Goal: Transaction & Acquisition: Purchase product/service

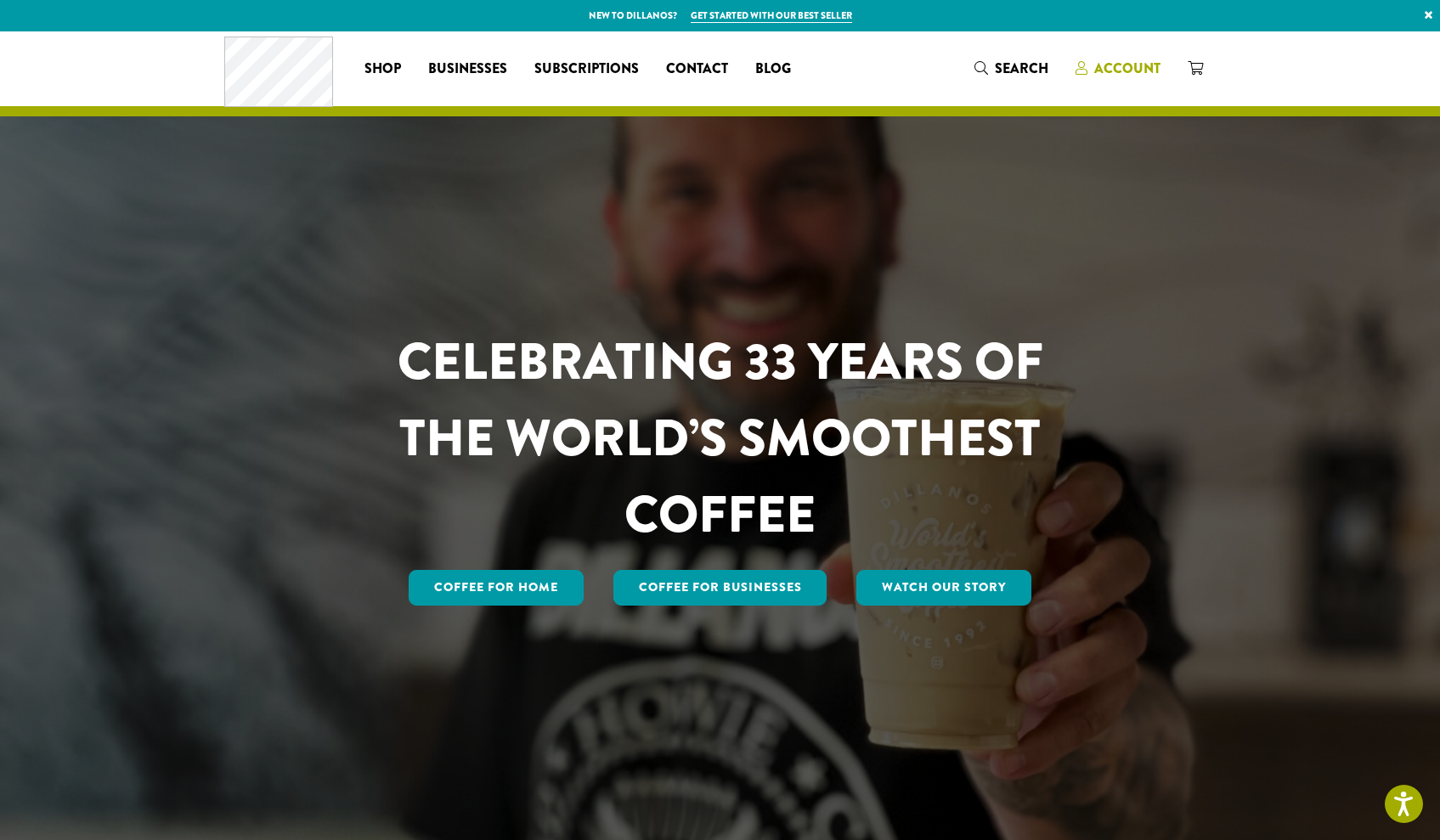
click at [1110, 73] on span "Account" at bounding box center [1127, 68] width 66 height 19
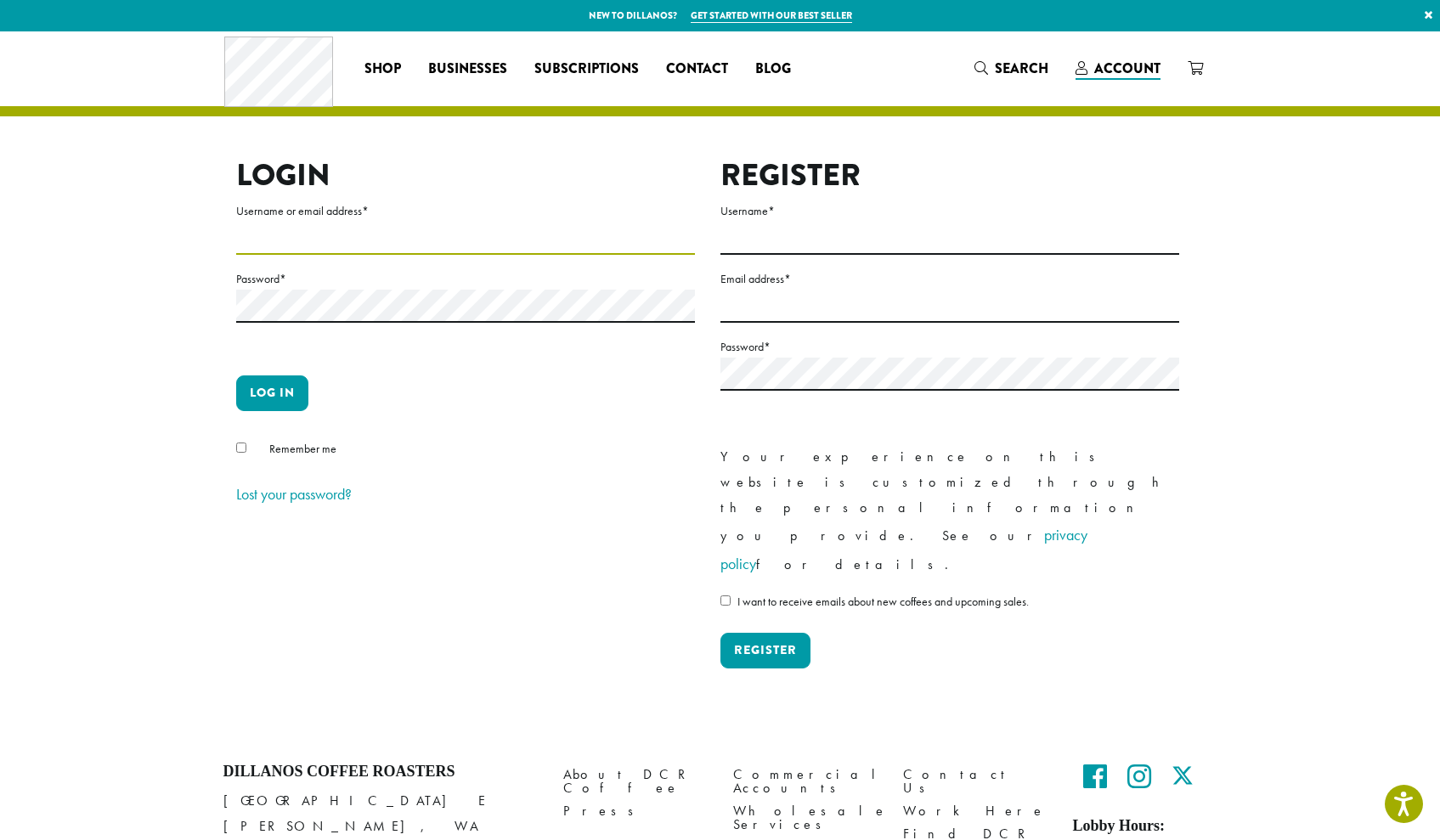
type input "**********"
click at [303, 382] on button "Log in" at bounding box center [272, 393] width 73 height 36
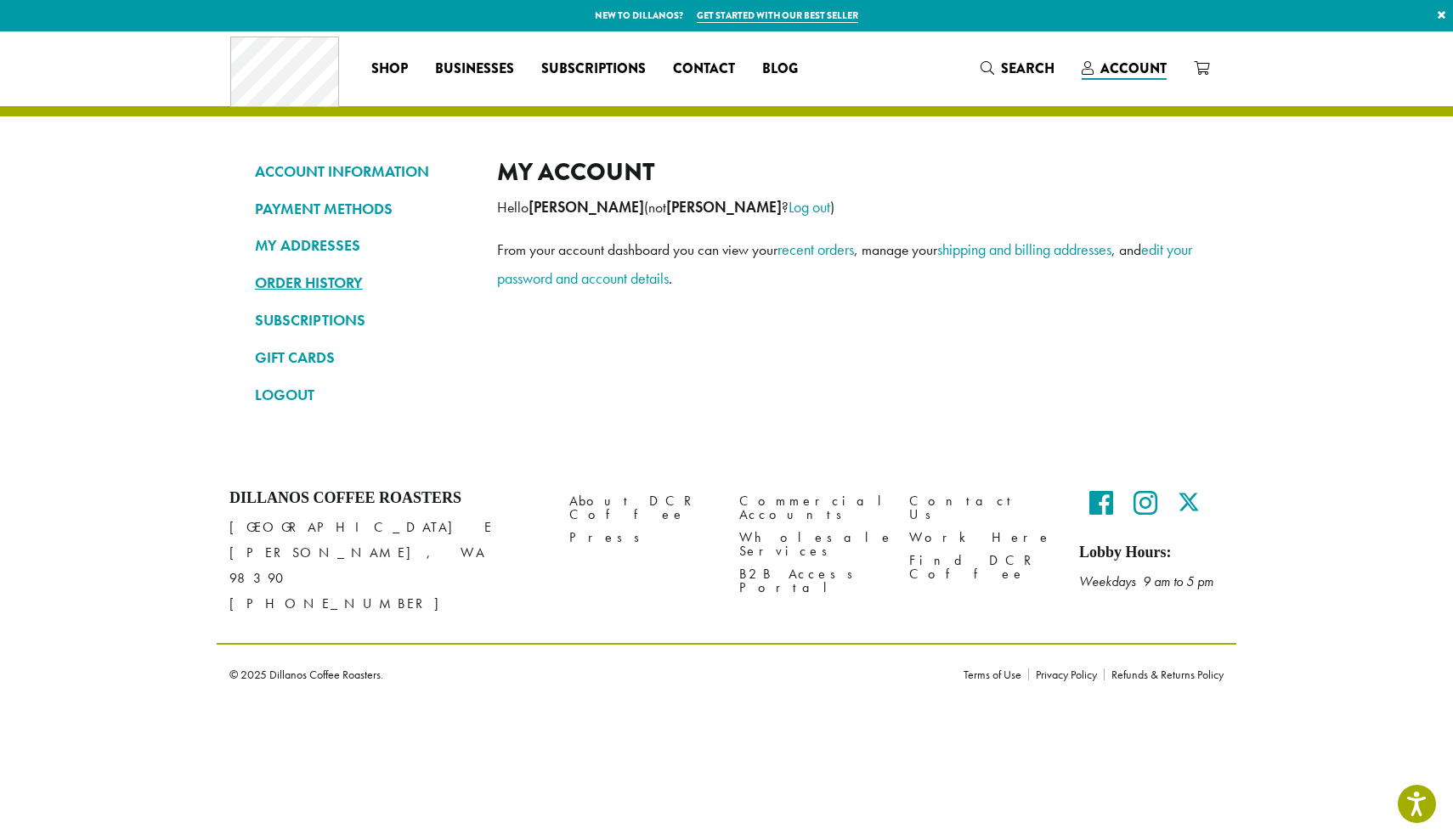
click at [326, 279] on link "ORDER HISTORY" at bounding box center [364, 282] width 217 height 28
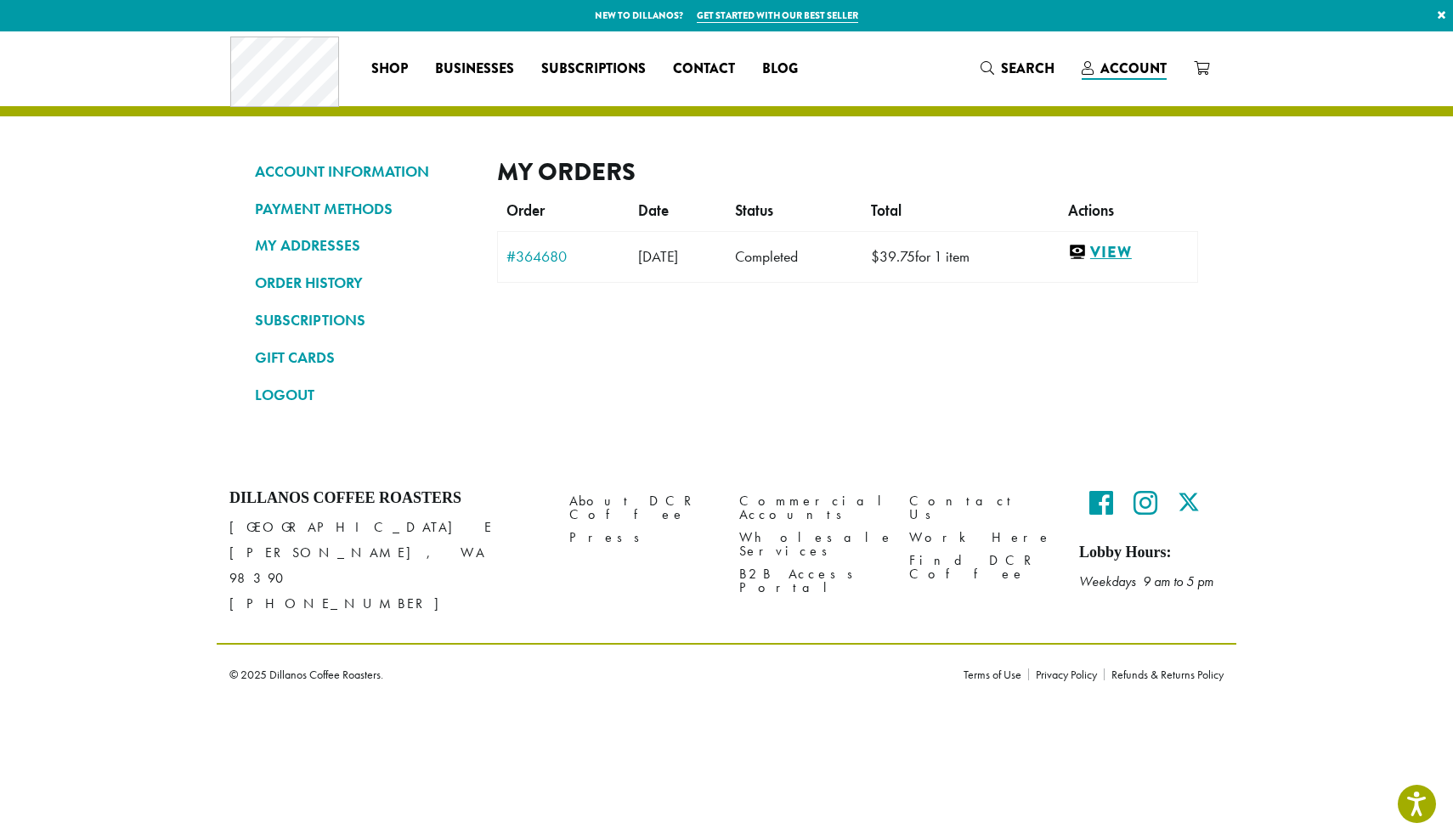
click at [1123, 253] on link "View" at bounding box center [1128, 252] width 120 height 21
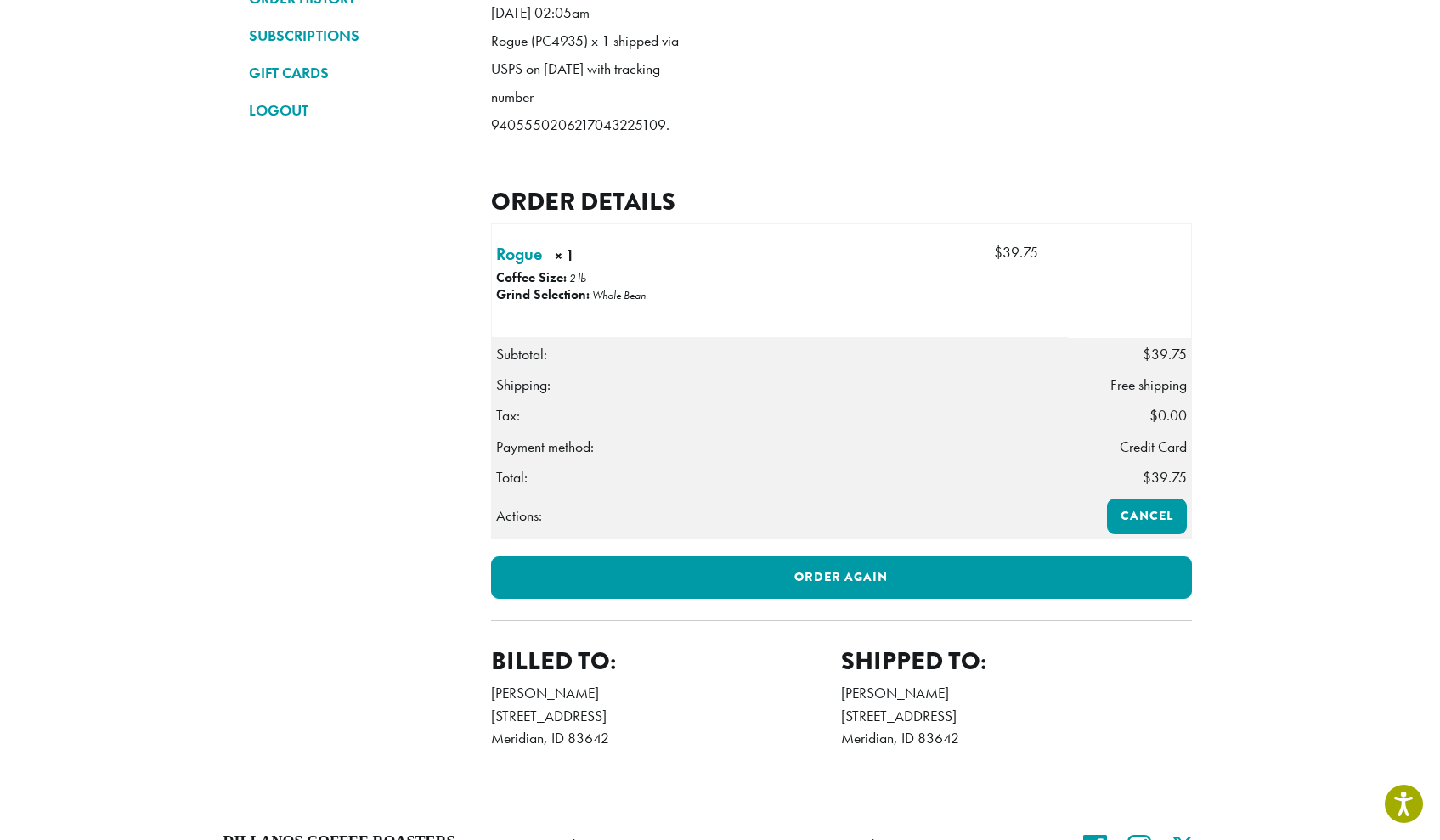
scroll to position [286, 0]
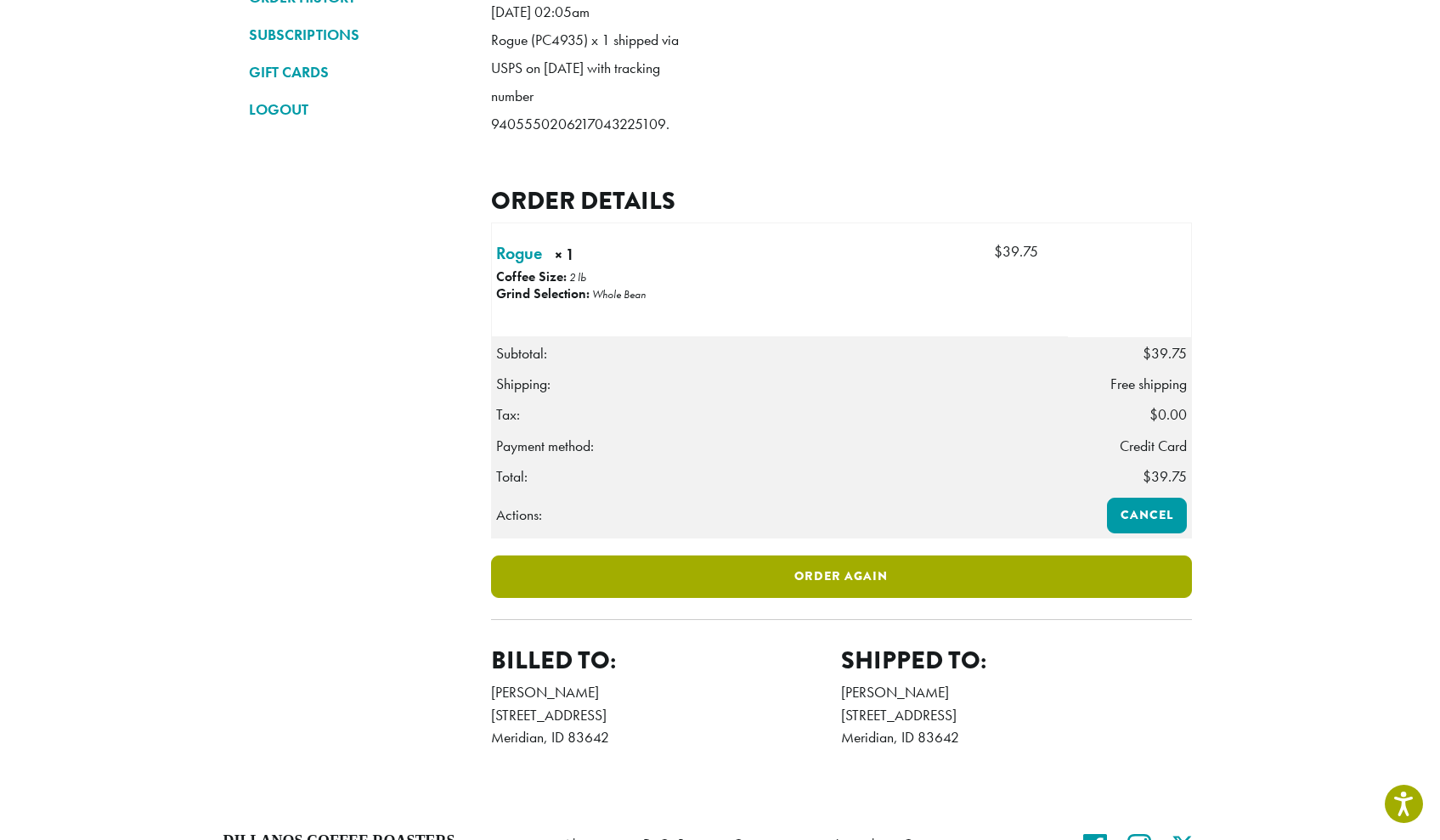
click at [703, 598] on link "Order again" at bounding box center [841, 577] width 701 height 42
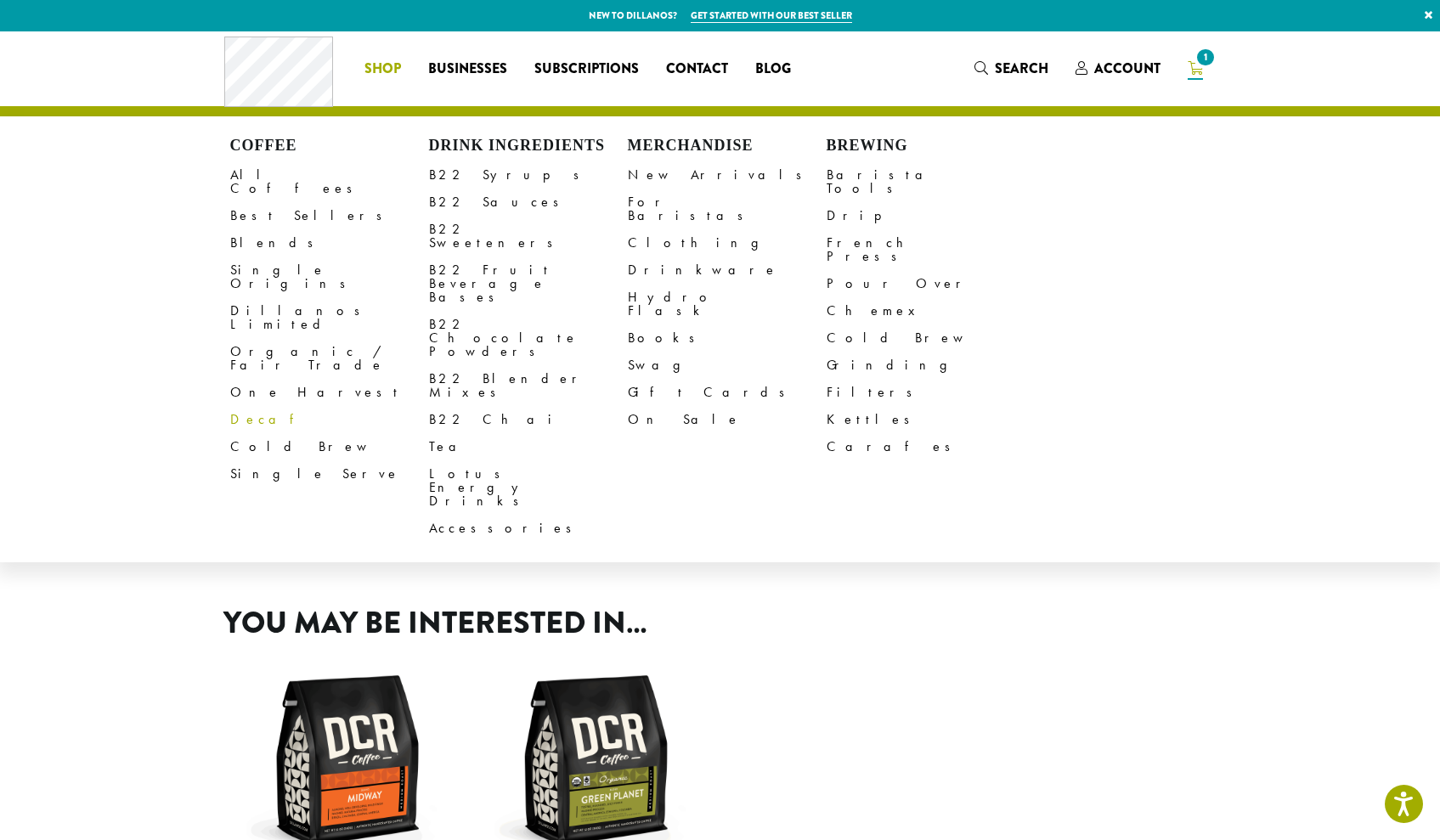
click at [257, 406] on link "Decaf" at bounding box center [330, 420] width 198 height 28
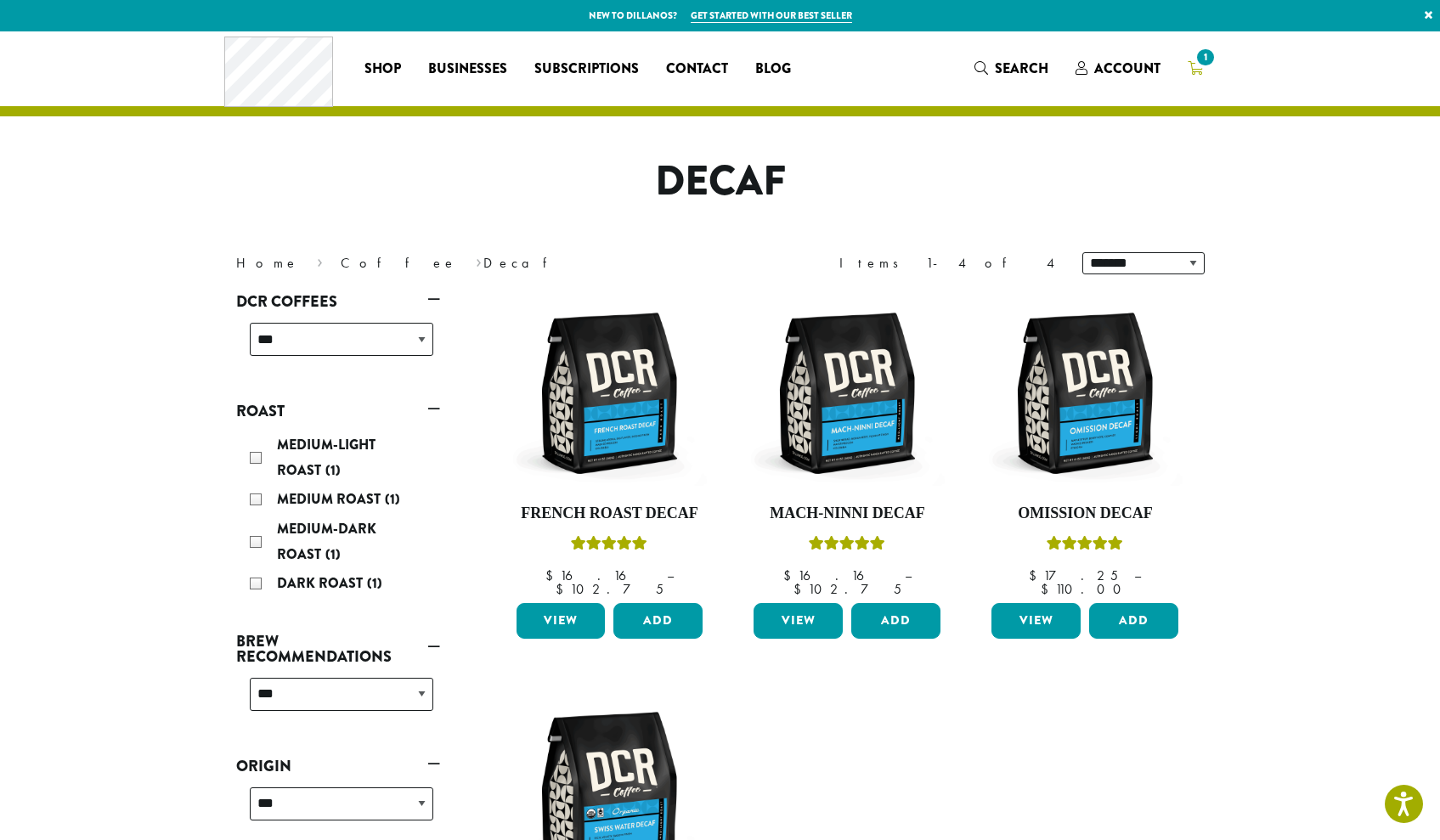
click at [1191, 79] on span "1" at bounding box center [1195, 69] width 16 height 21
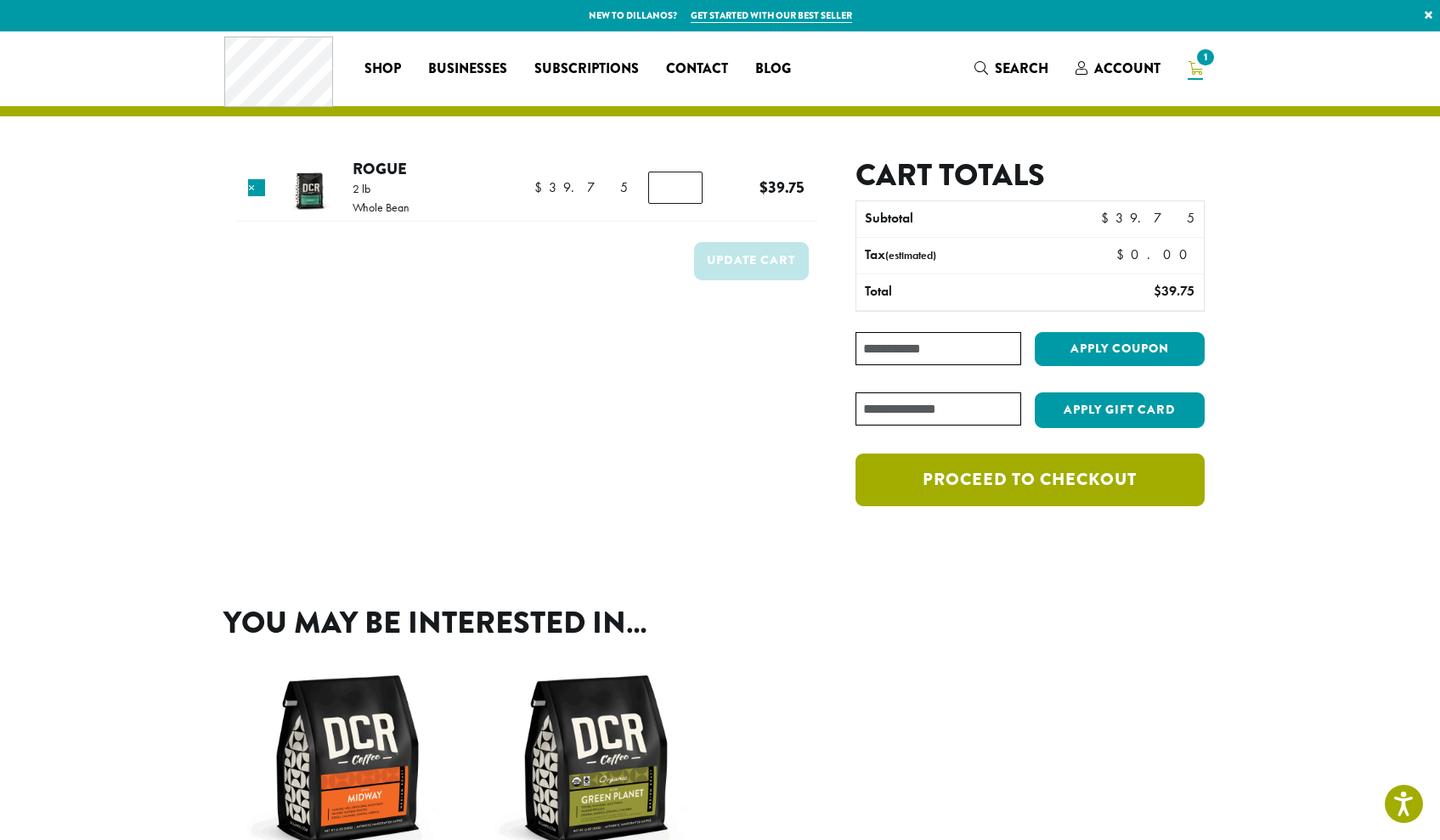
click at [890, 471] on link "Proceed to checkout" at bounding box center [1029, 479] width 348 height 52
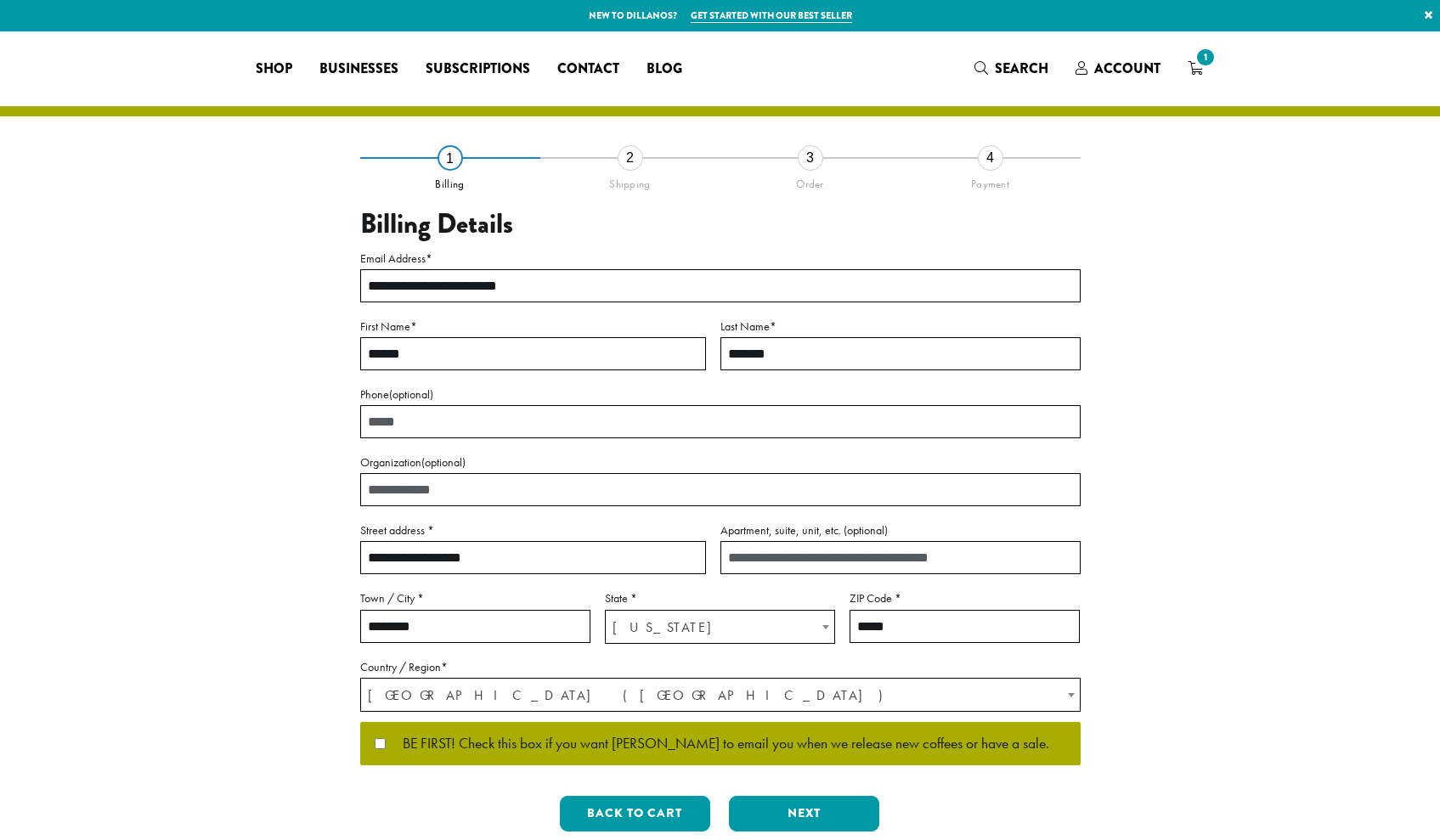
select select "**"
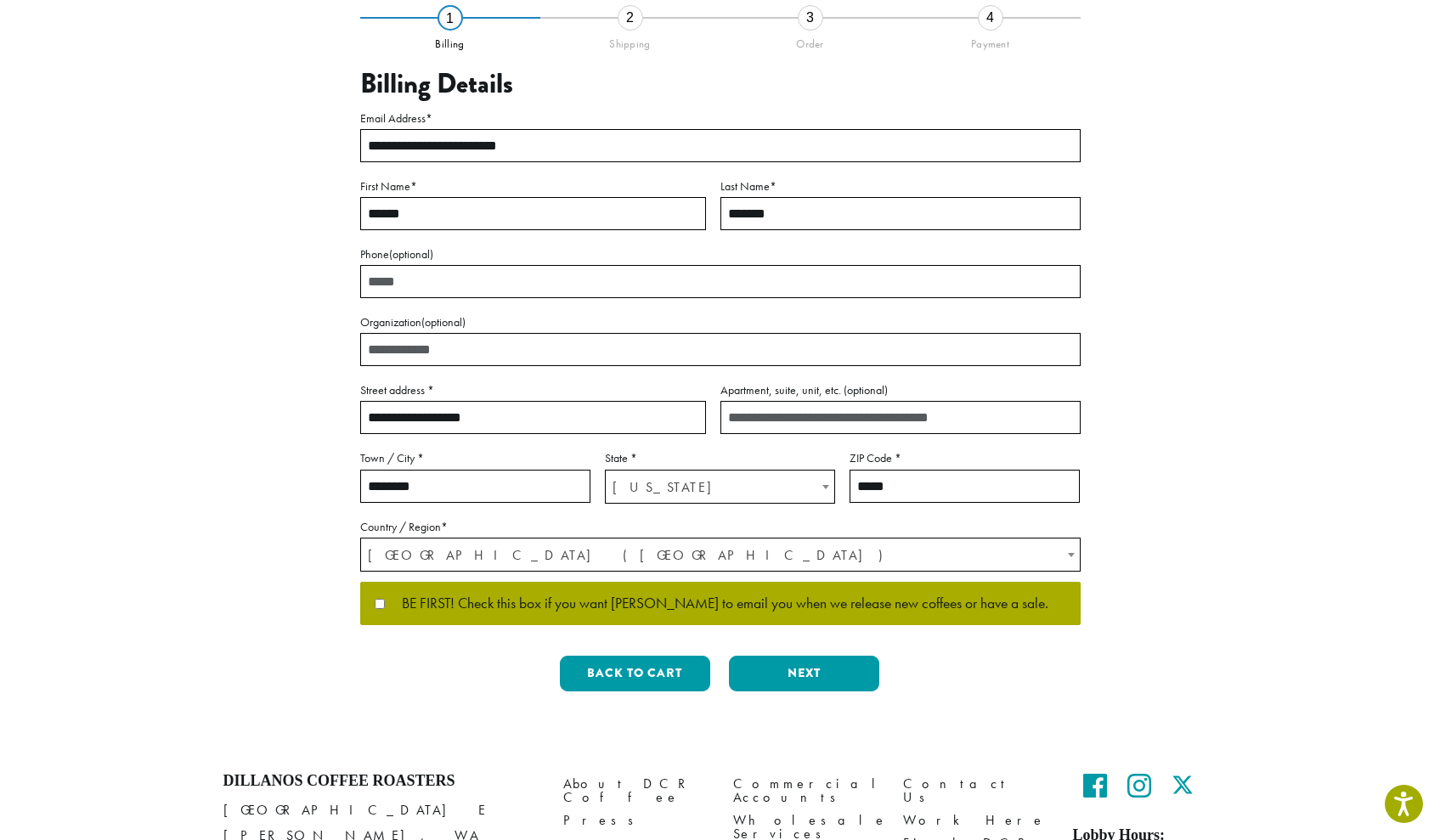
scroll to position [143, 0]
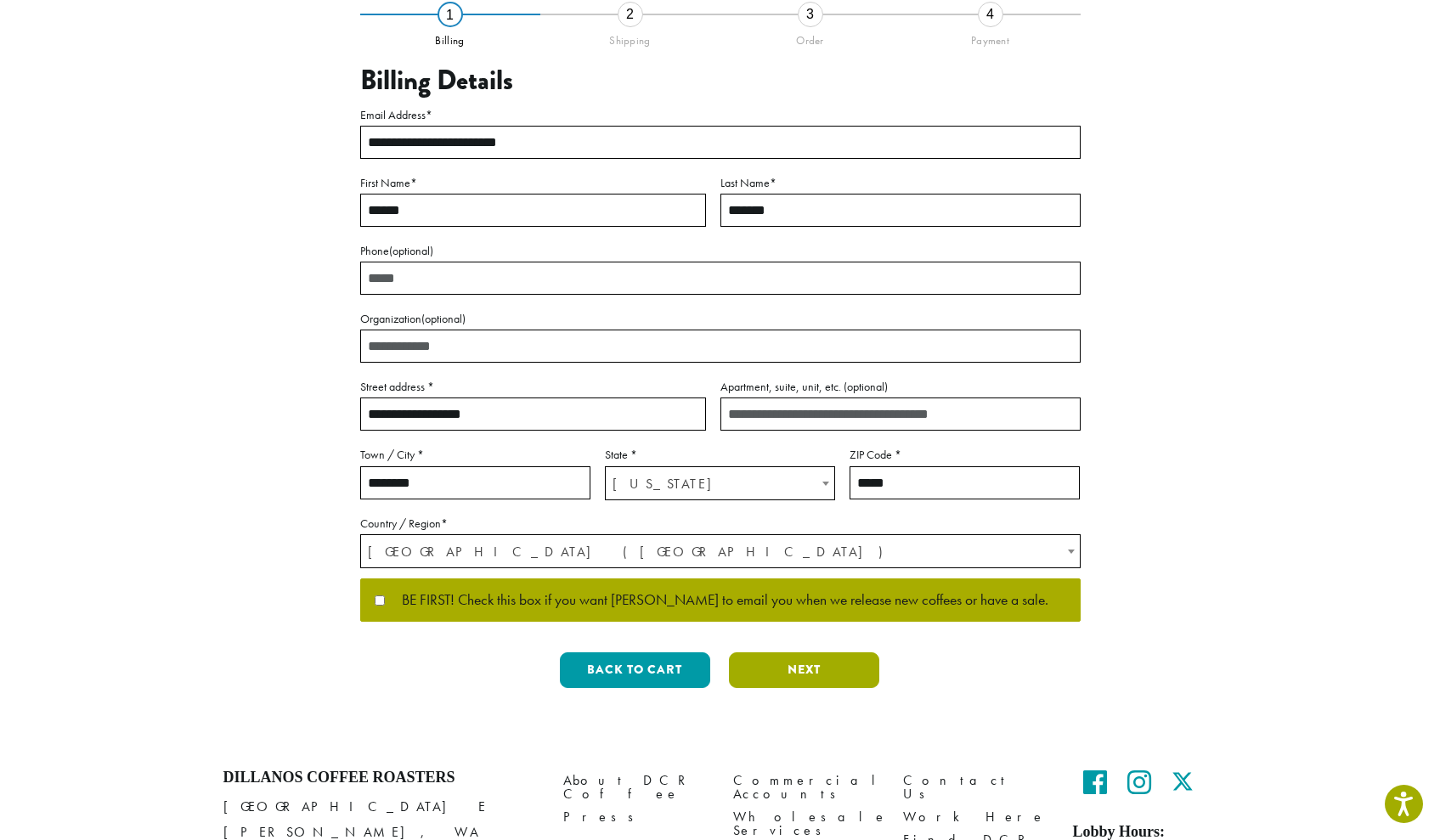
click at [755, 664] on button "Next" at bounding box center [804, 669] width 151 height 36
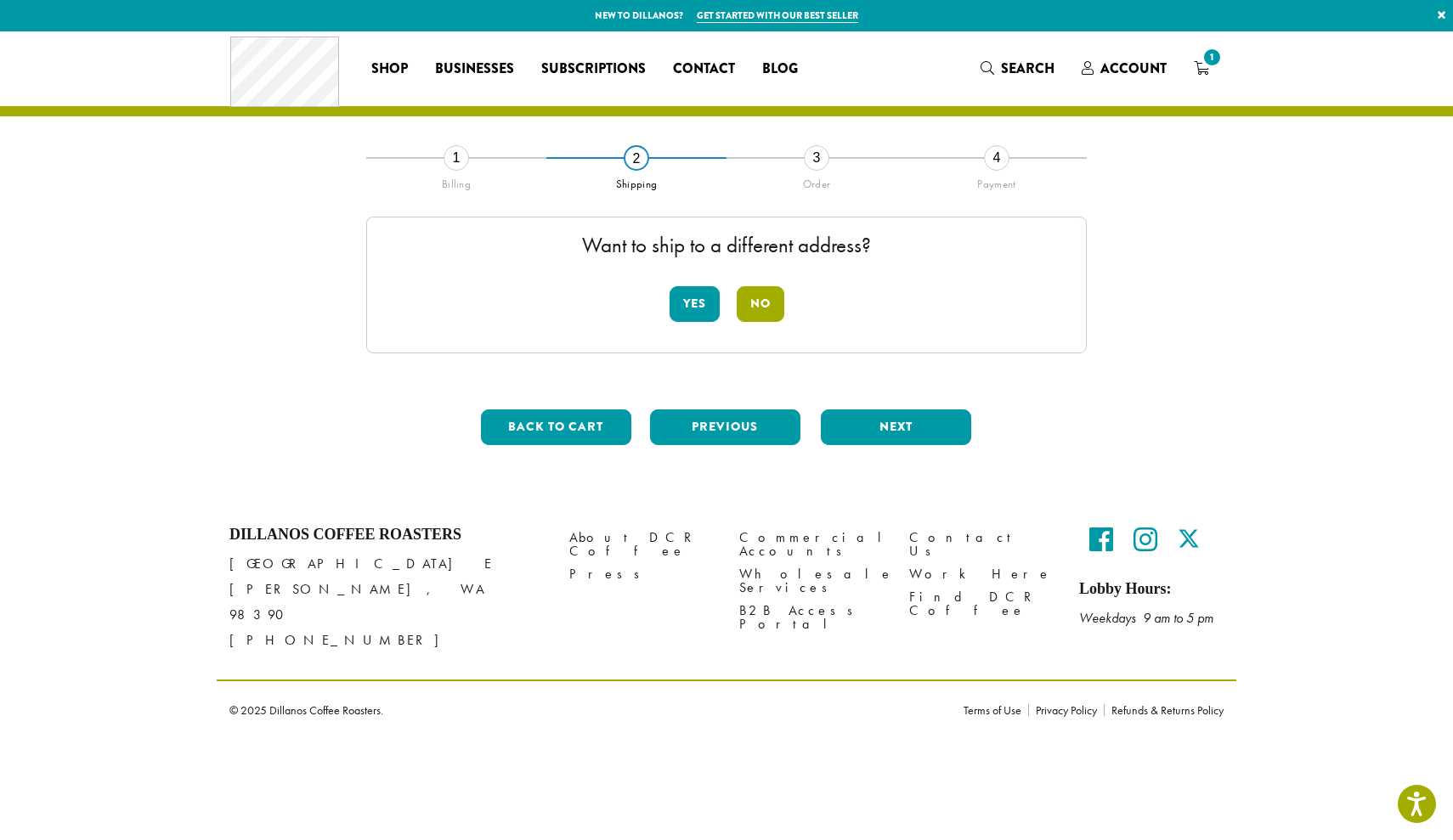
click at [761, 298] on button "No" at bounding box center [760, 304] width 48 height 36
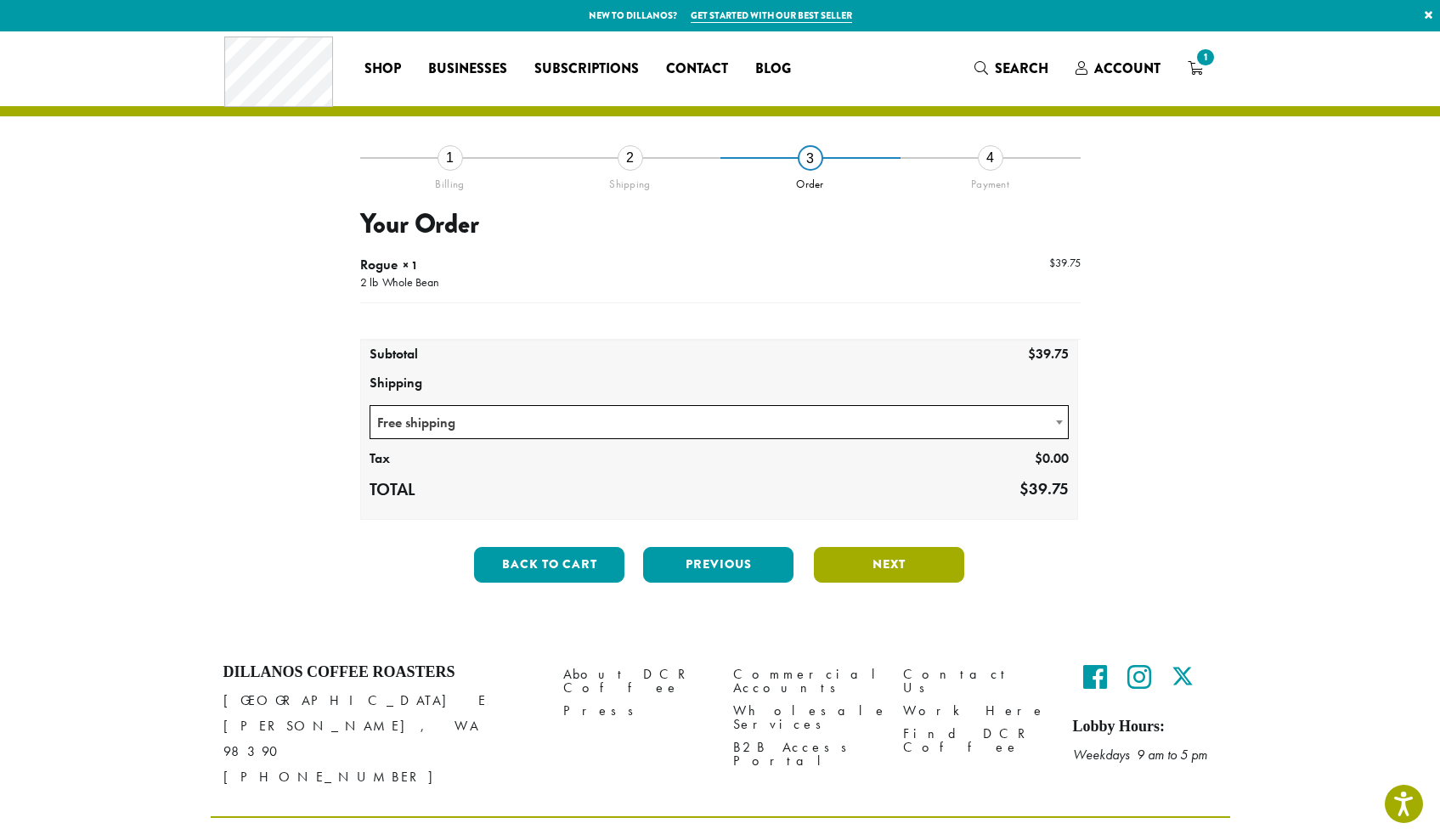
click at [921, 560] on button "Next" at bounding box center [889, 565] width 151 height 36
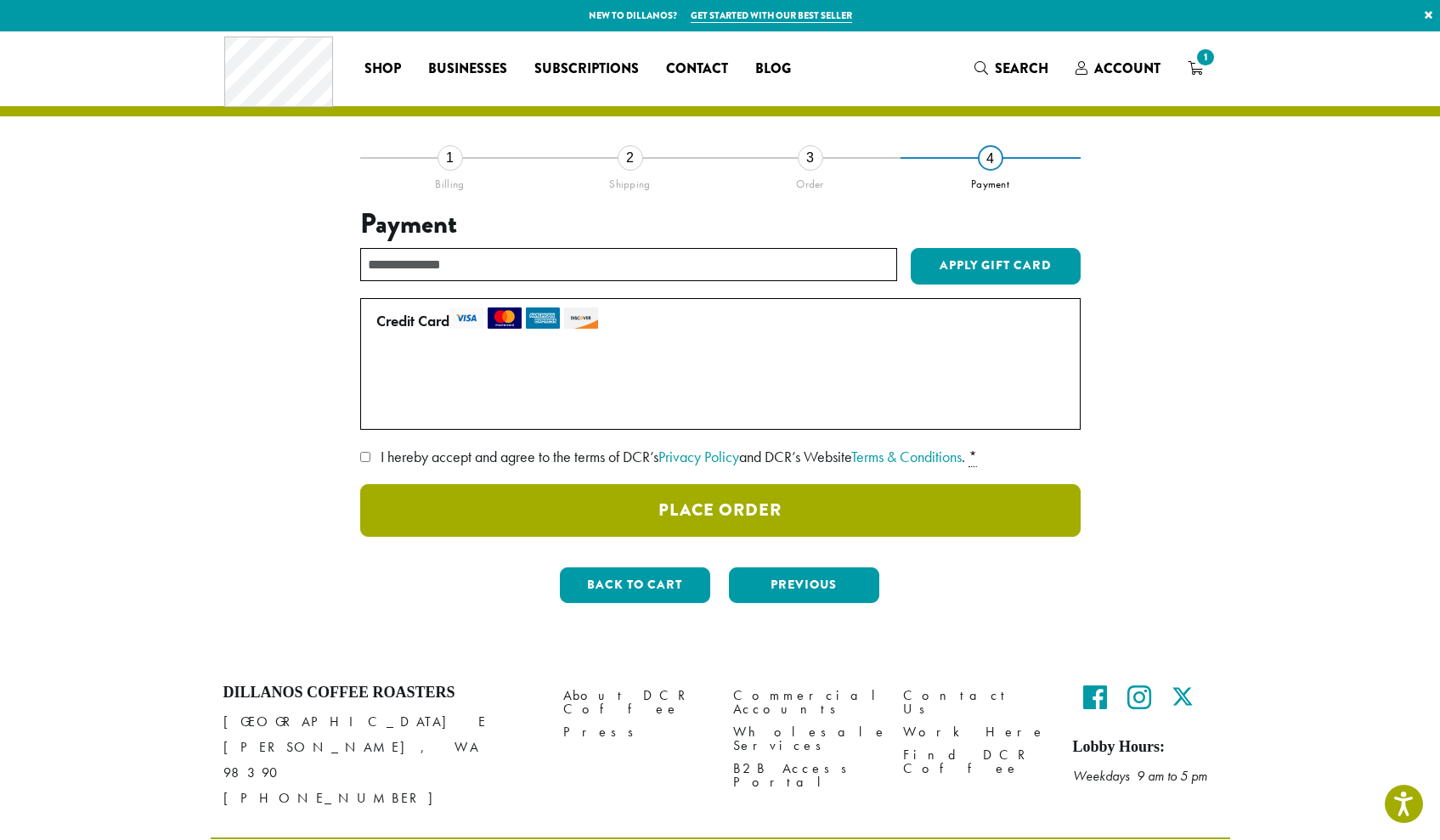
click at [787, 508] on button "Place Order" at bounding box center [720, 510] width 720 height 52
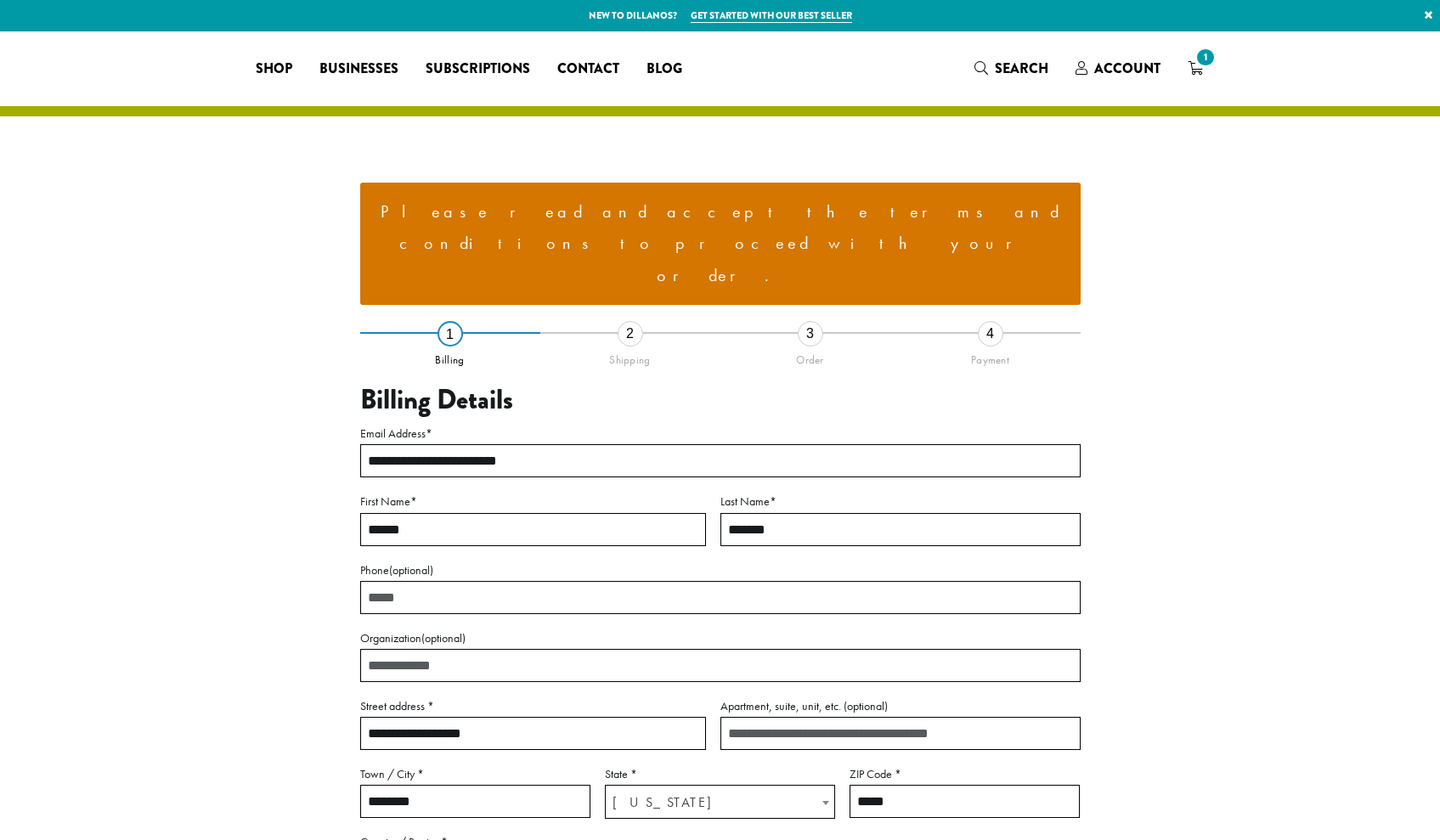
select select "**"
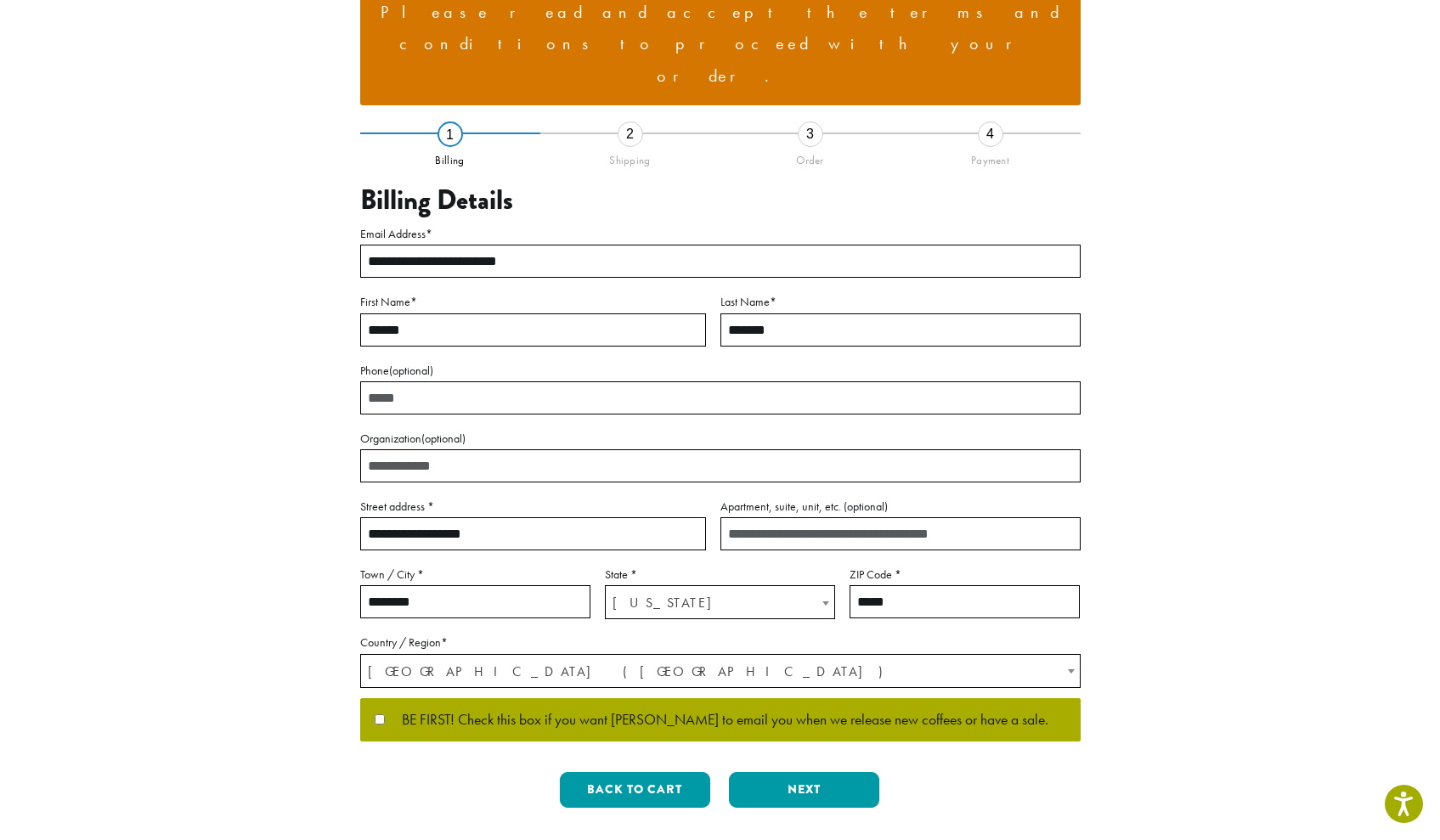
scroll to position [207, 0]
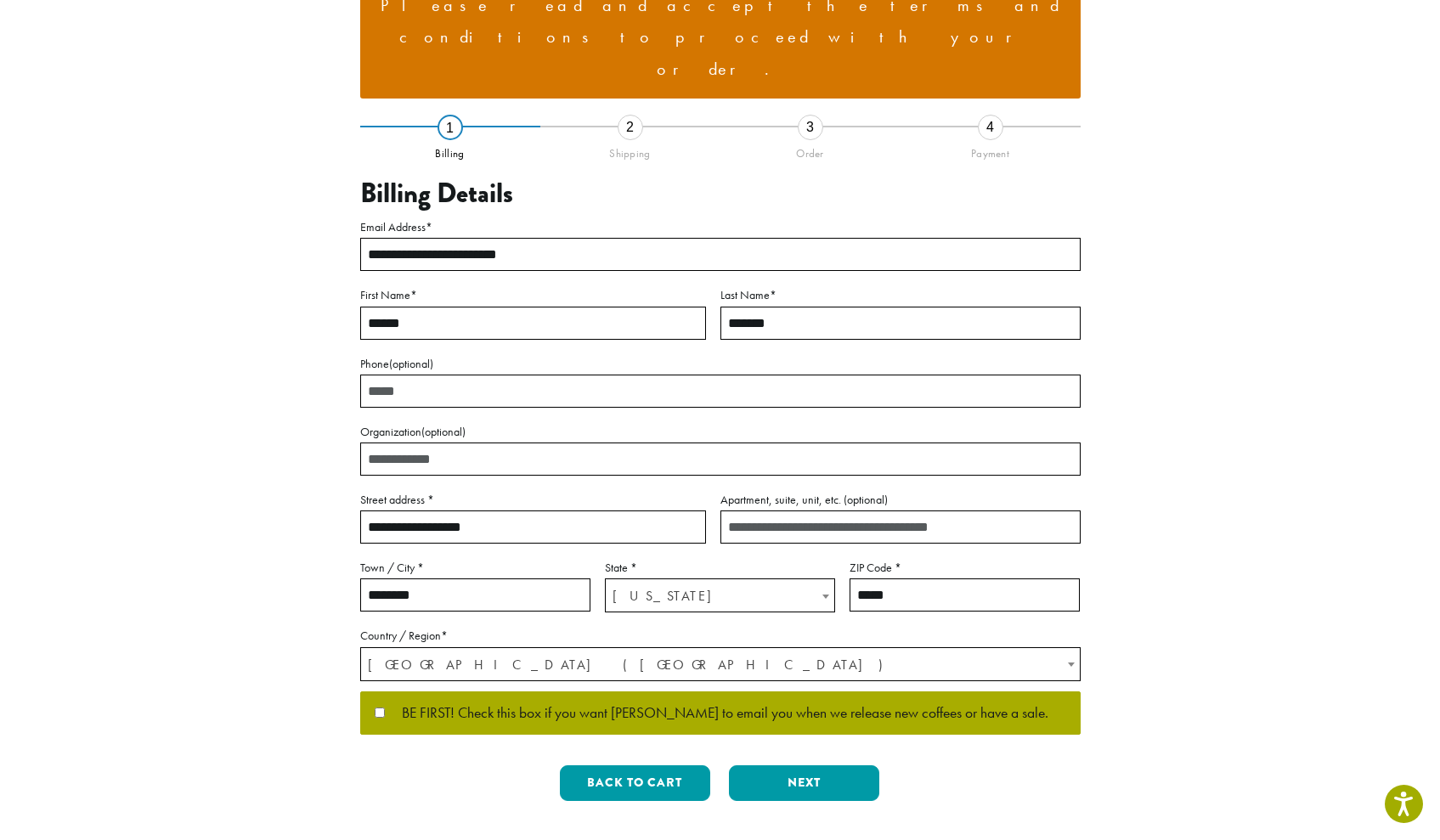
click at [752, 706] on span "BE FIRST! Check this box if you want Dillanos to email you when we release new …" at bounding box center [716, 713] width 663 height 16
click at [765, 765] on button "Next" at bounding box center [804, 782] width 151 height 36
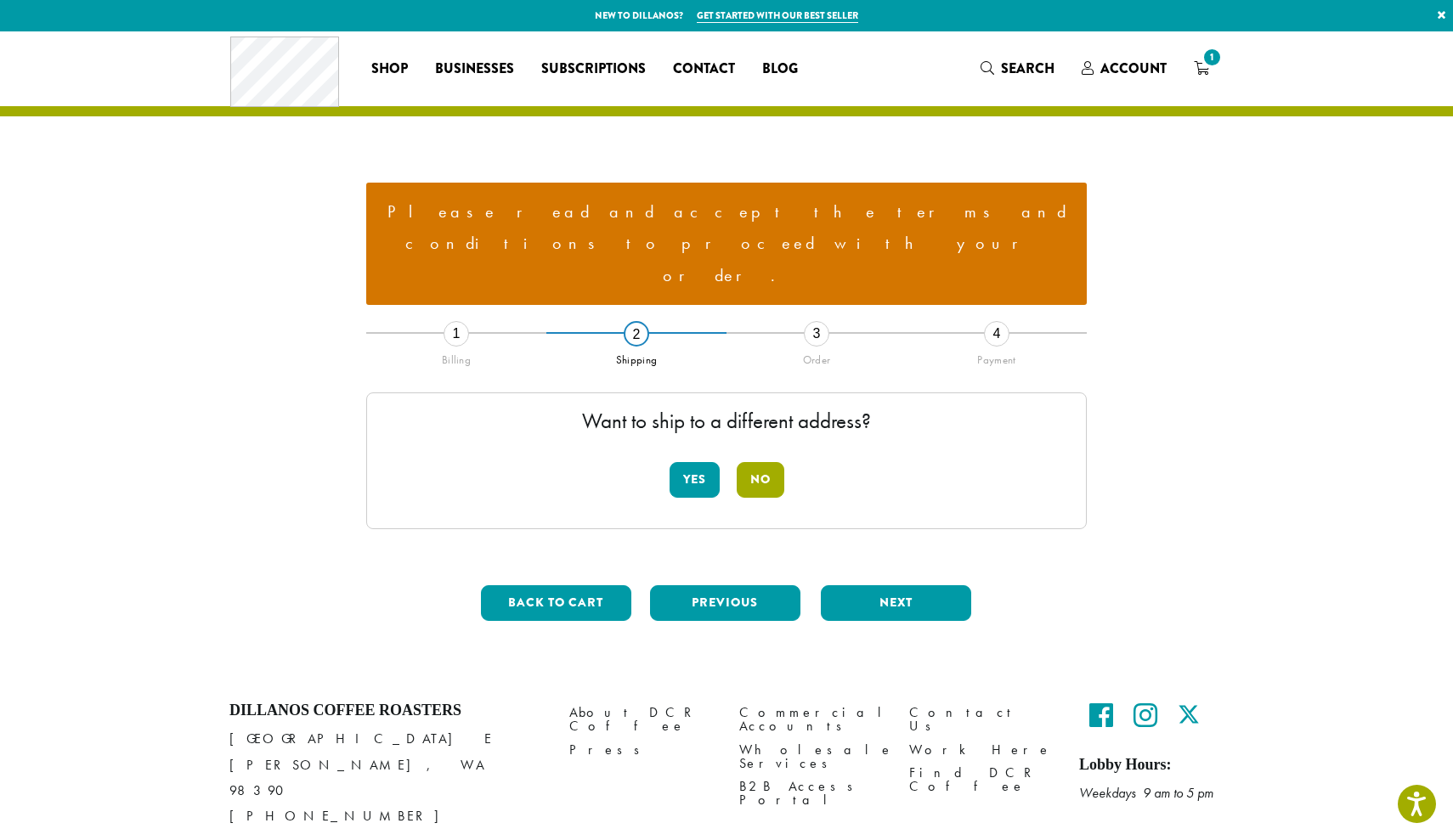
click at [772, 462] on button "No" at bounding box center [760, 479] width 48 height 36
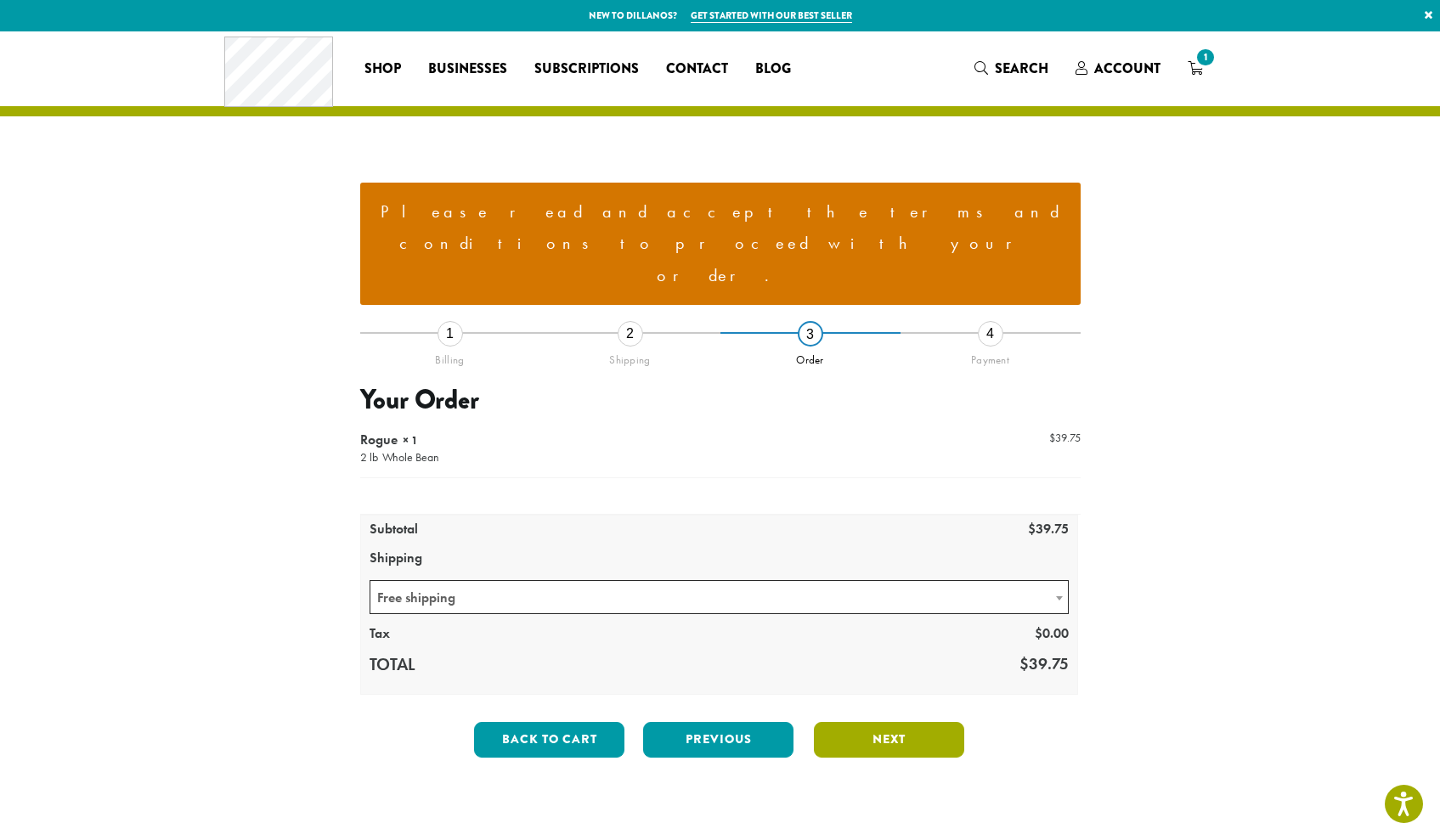
click at [840, 722] on button "Next" at bounding box center [889, 739] width 151 height 36
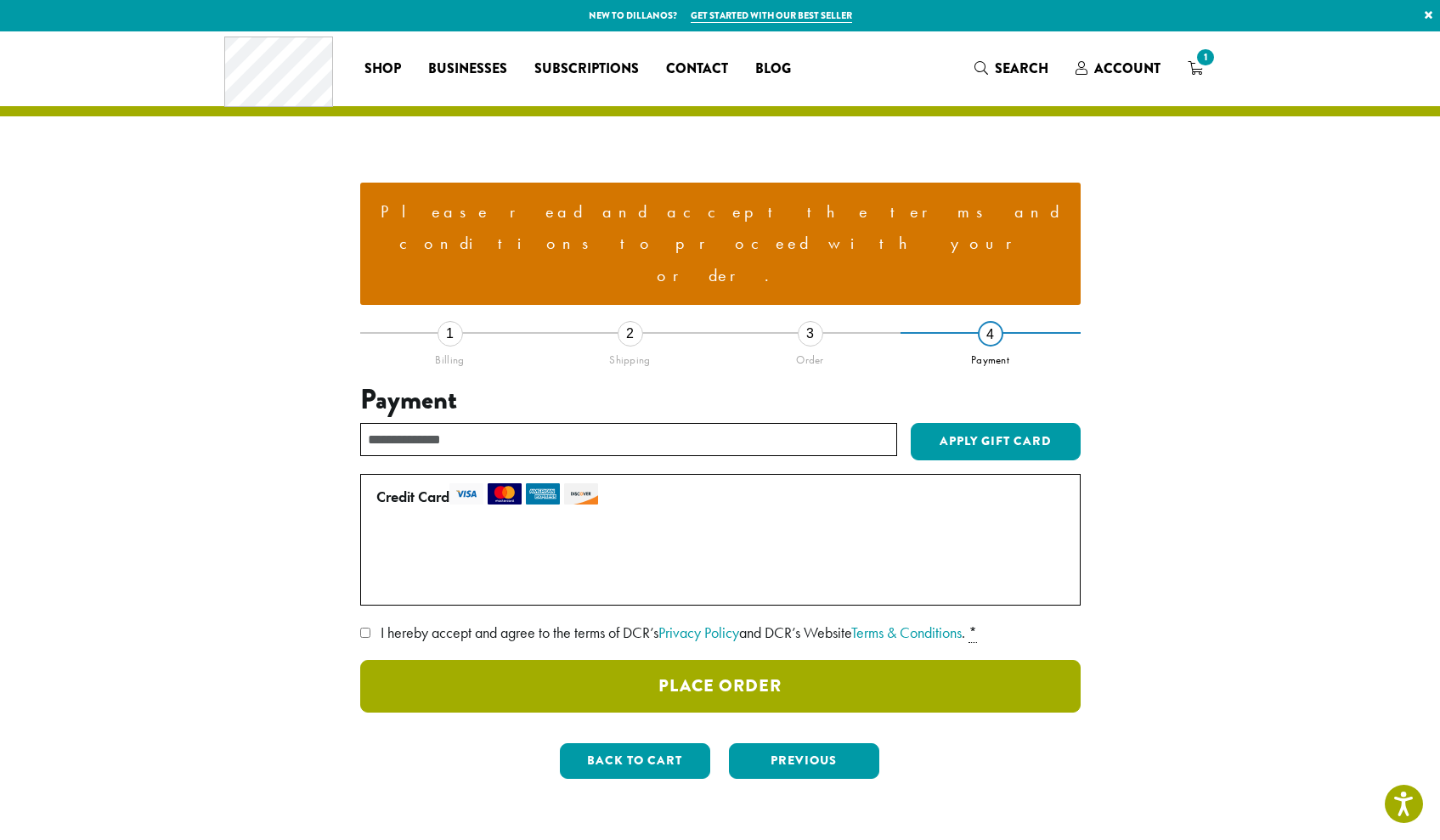
click at [817, 660] on button "Place Order" at bounding box center [720, 686] width 720 height 52
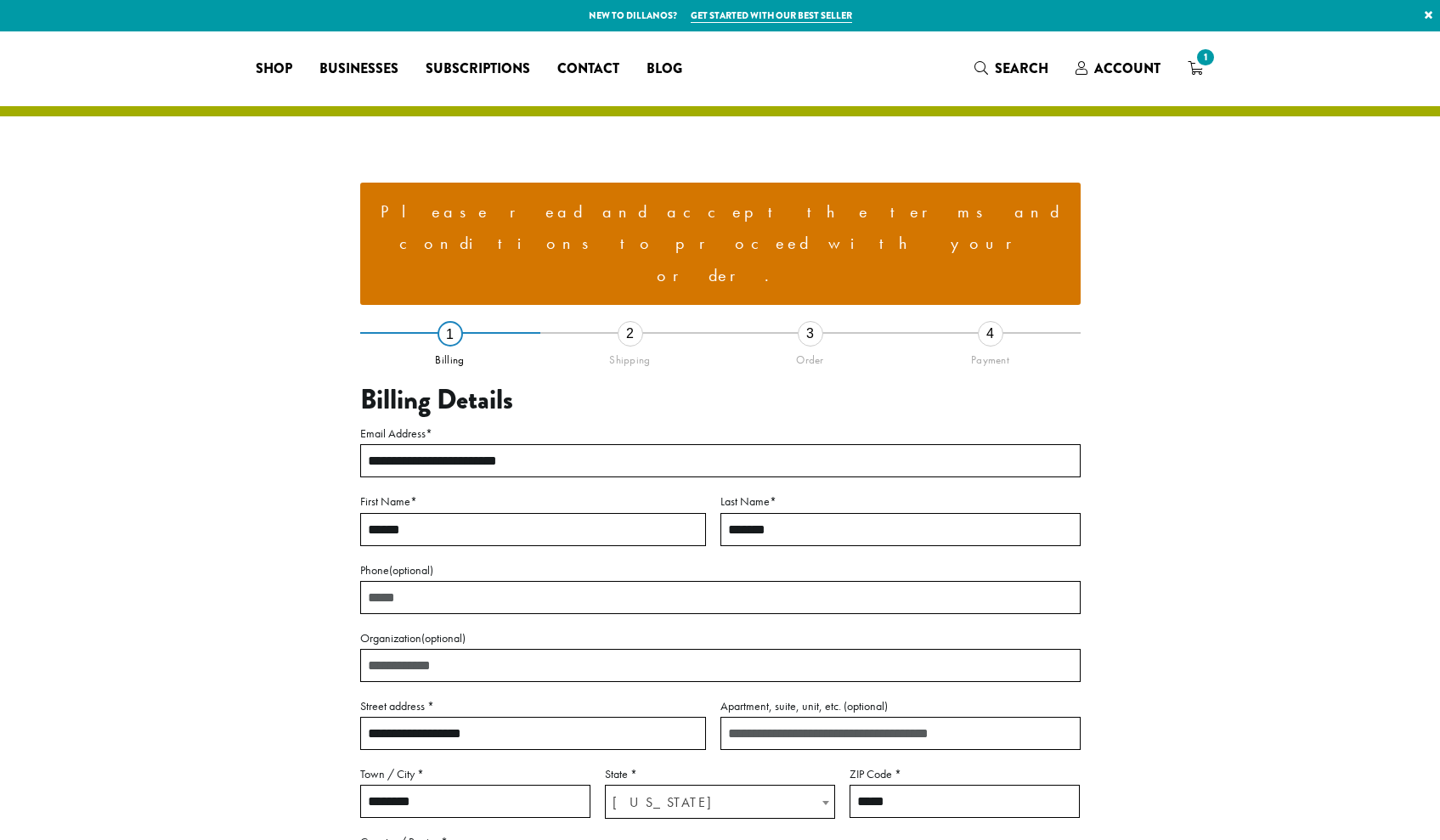
select select "**"
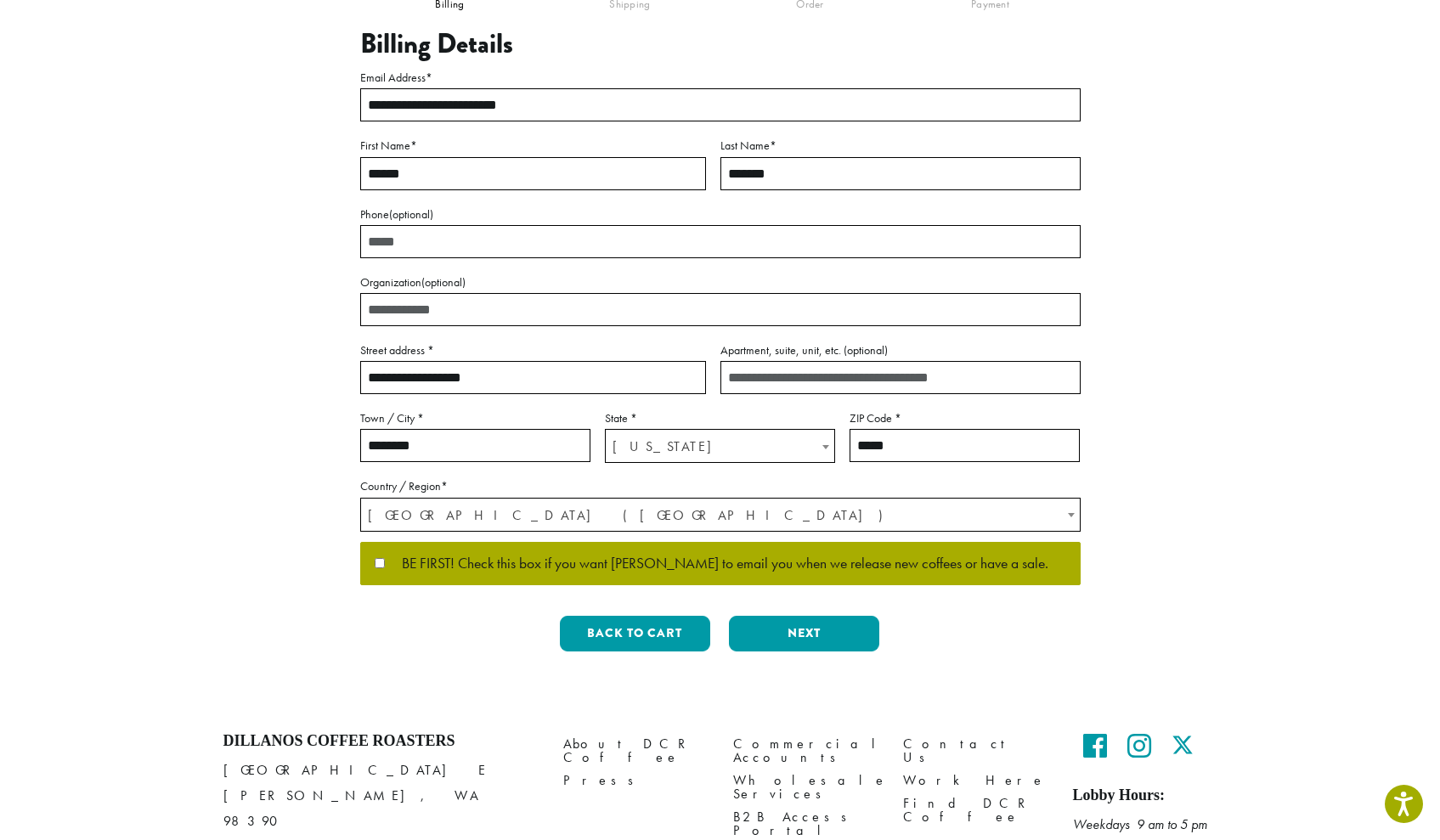
scroll to position [357, 0]
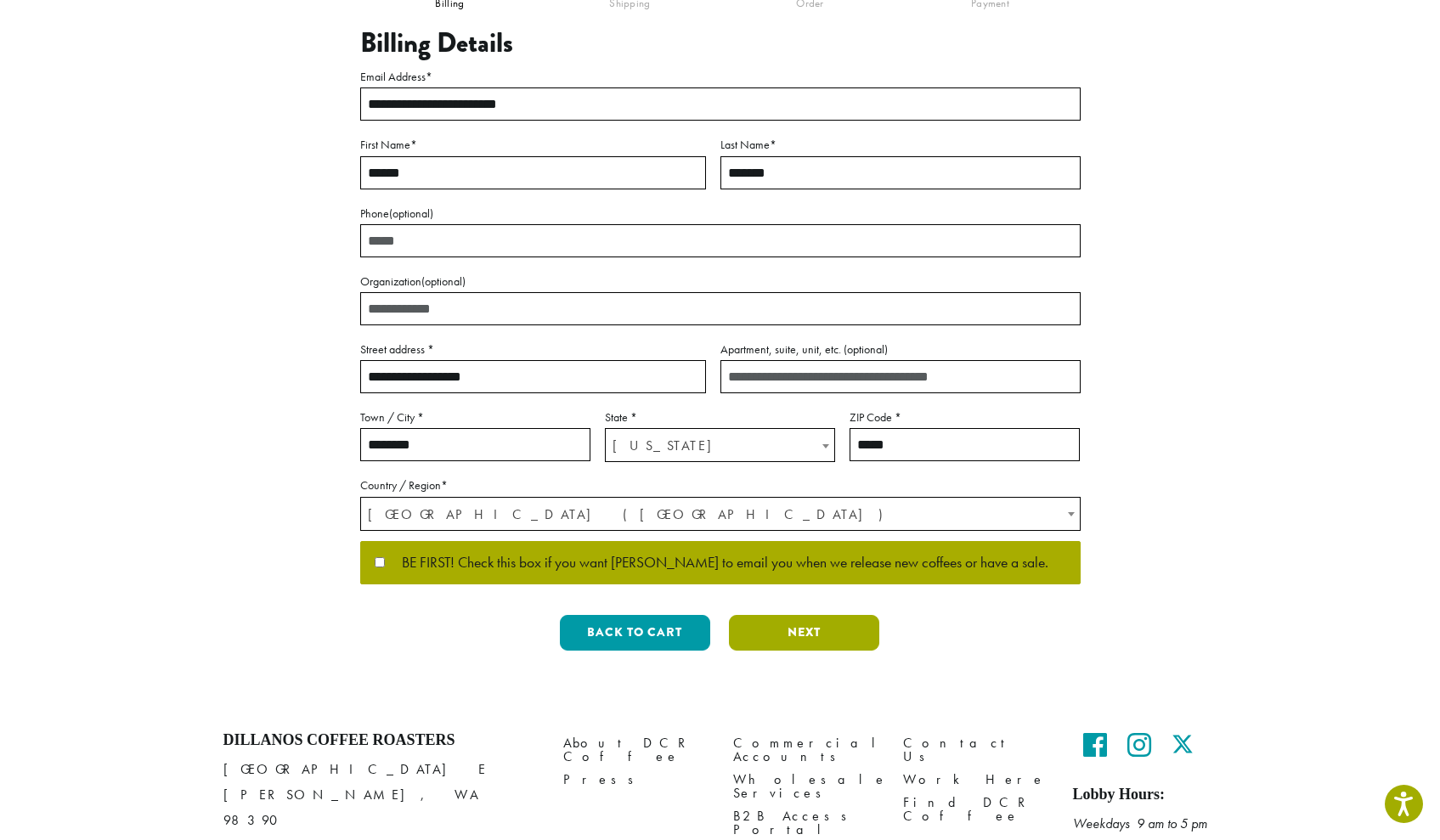
click at [776, 615] on button "Next" at bounding box center [804, 633] width 151 height 36
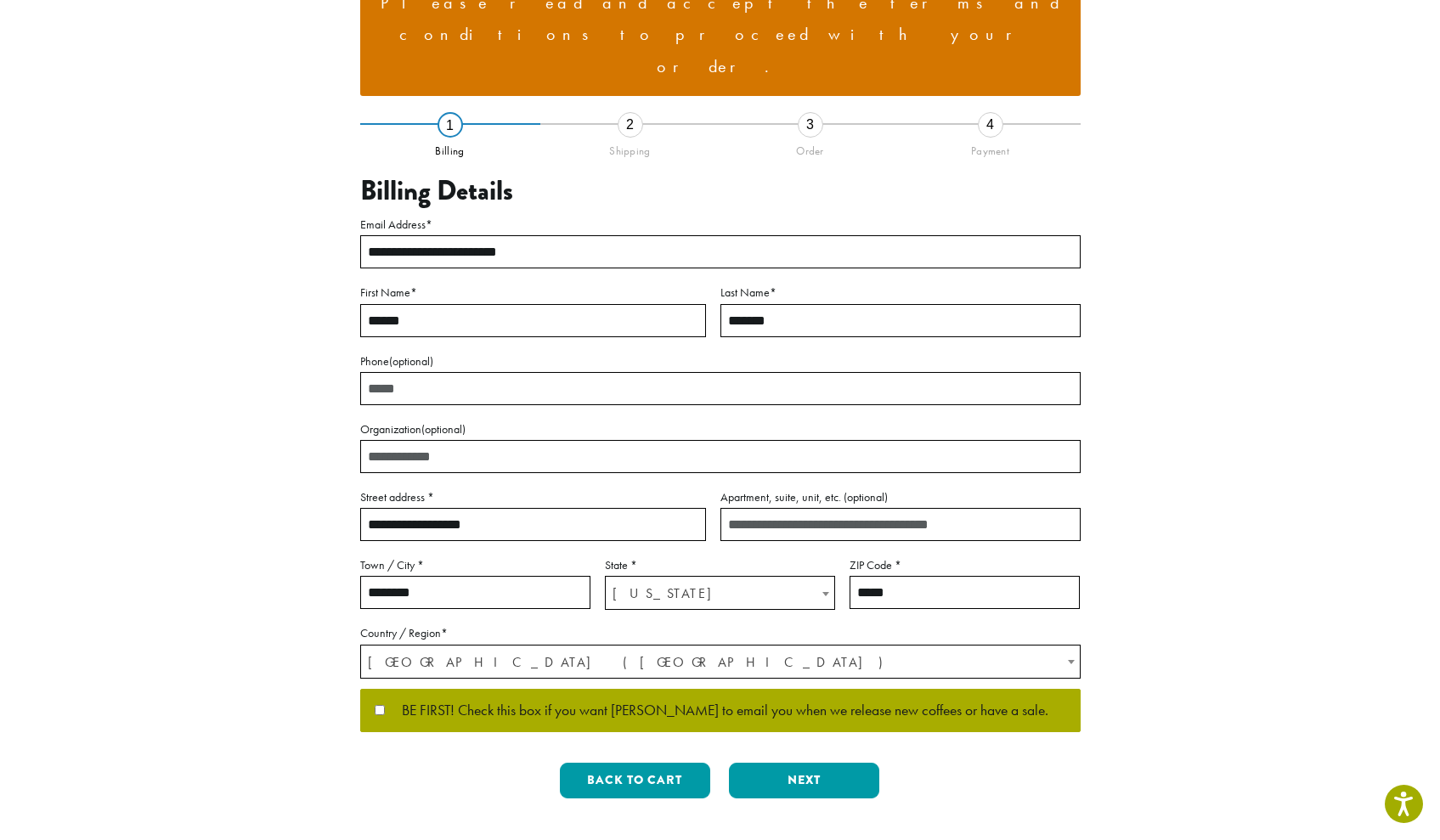
scroll to position [0, 0]
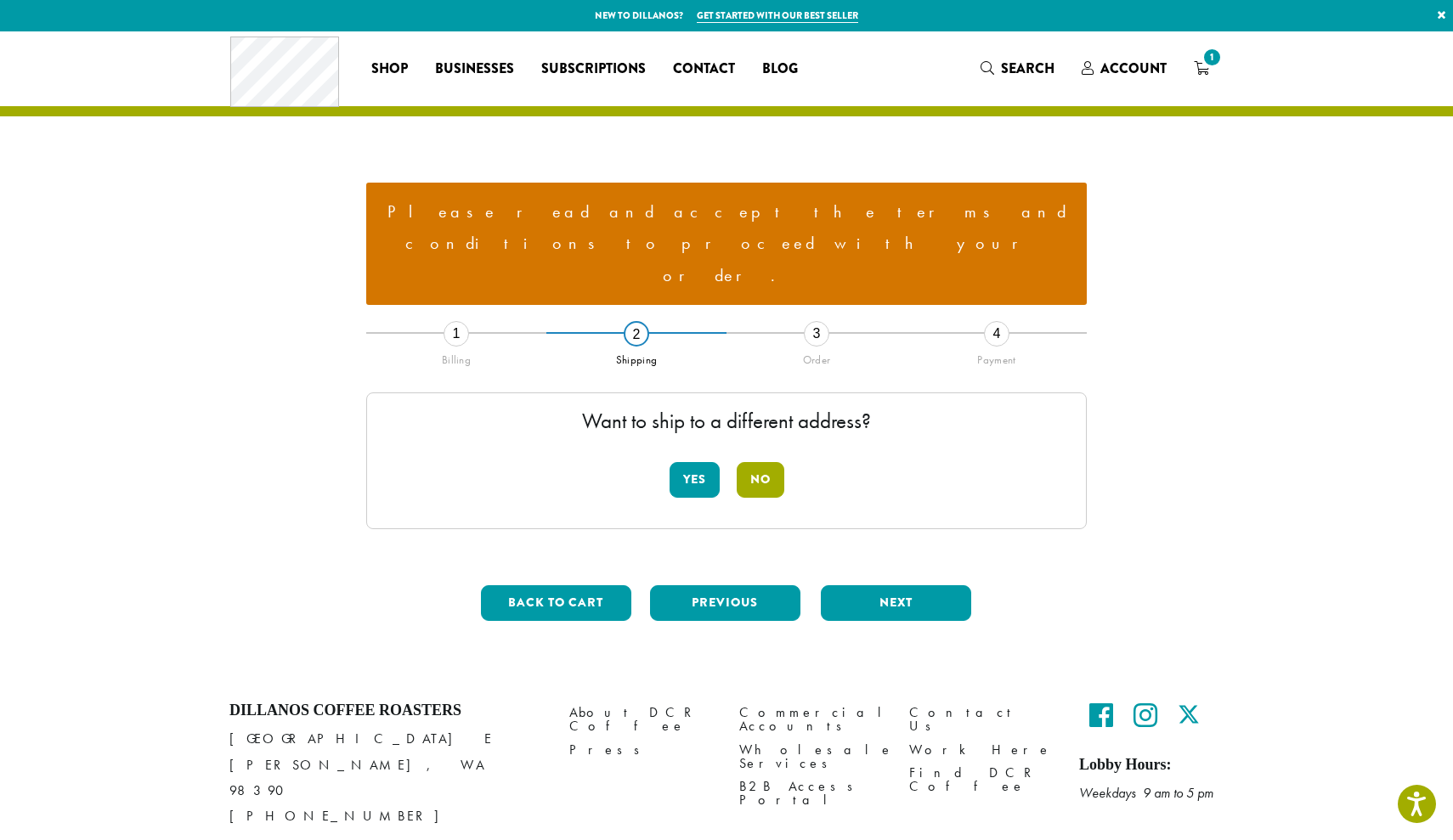
click at [756, 462] on button "No" at bounding box center [760, 479] width 48 height 36
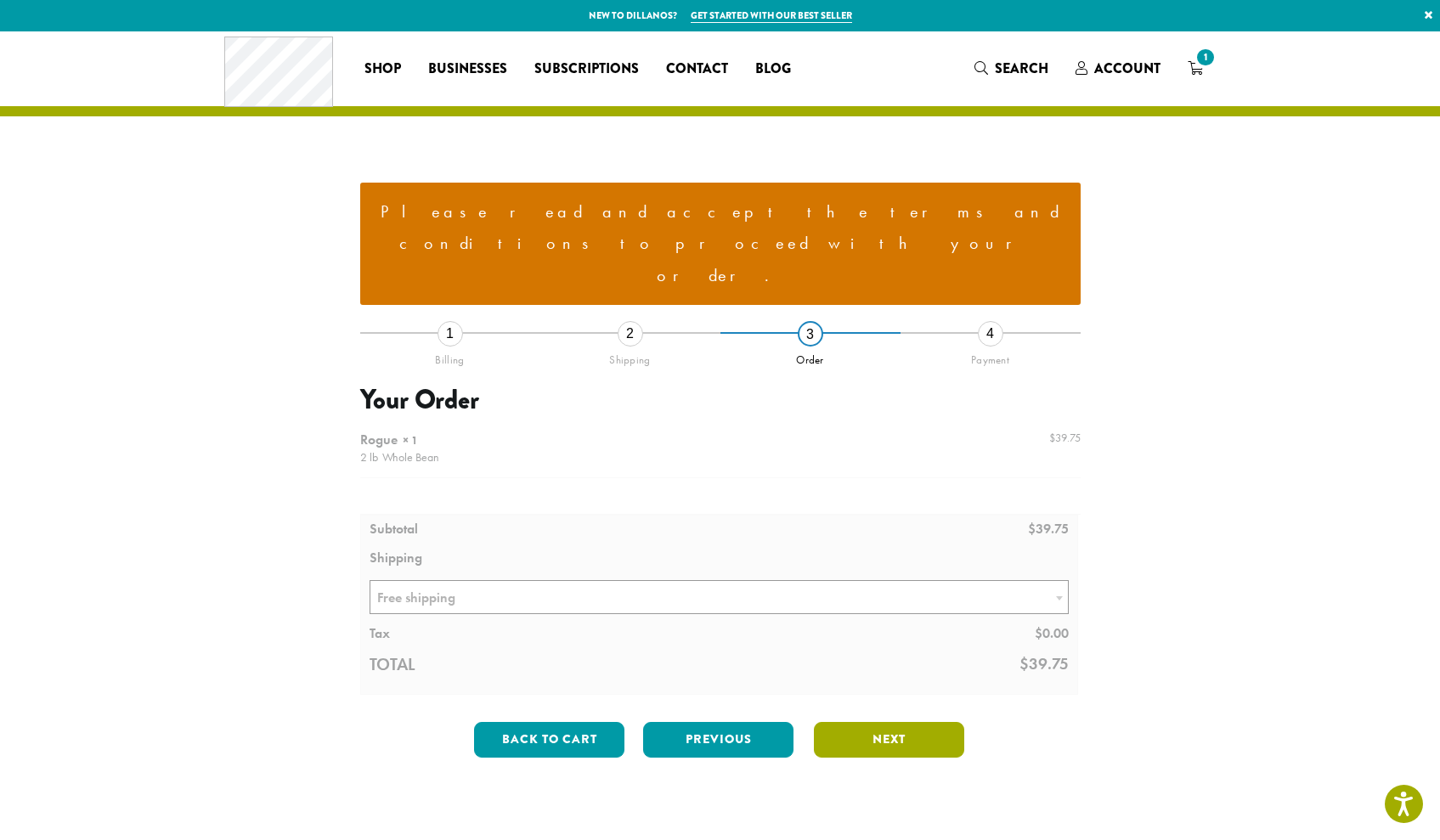
click at [822, 722] on button "Next" at bounding box center [889, 739] width 151 height 36
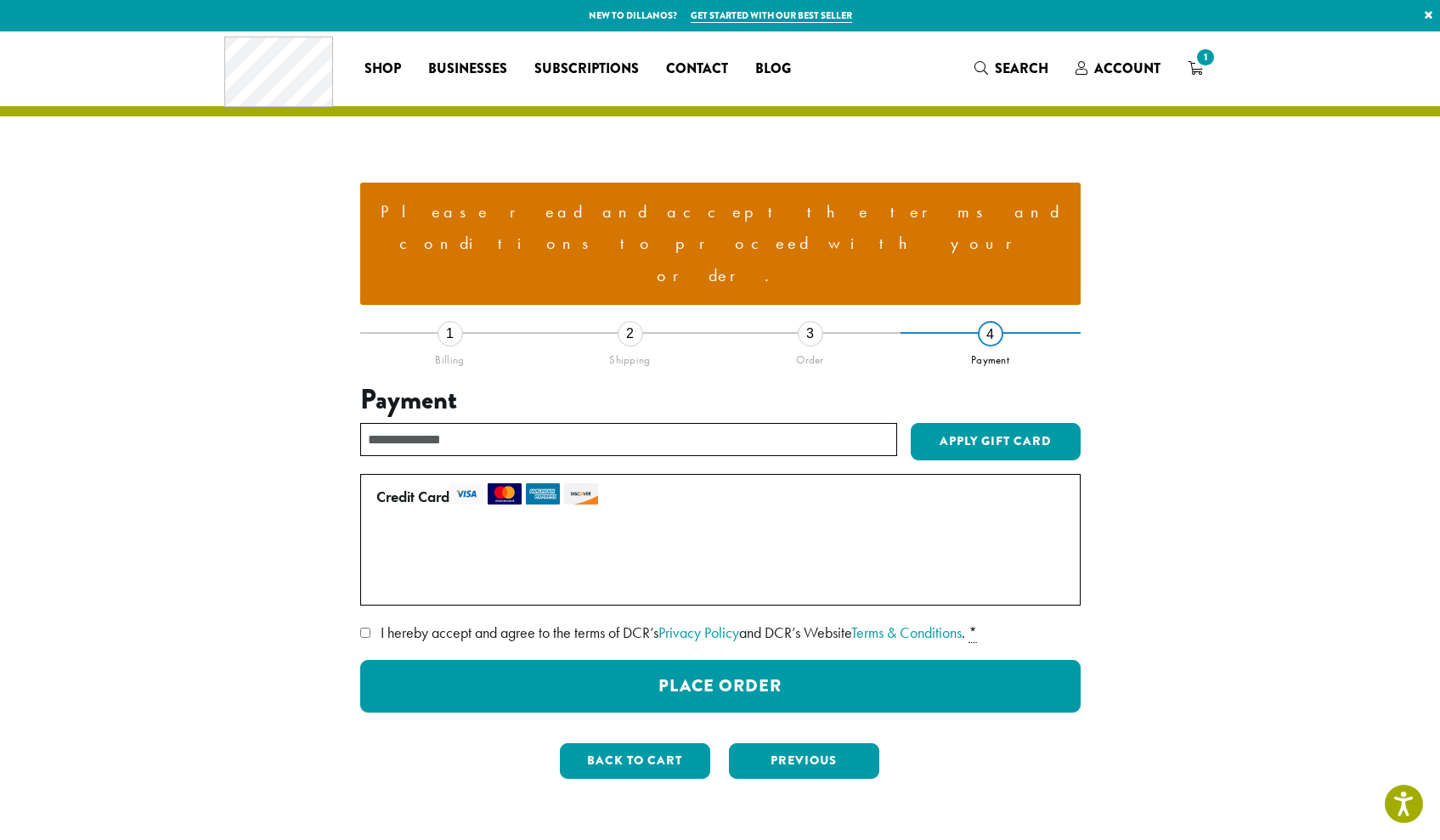
click at [553, 622] on span "I hereby accept and agree to the terms of DCR’s Privacy Policy and DCR’s Websit…" at bounding box center [672, 632] width 584 height 19
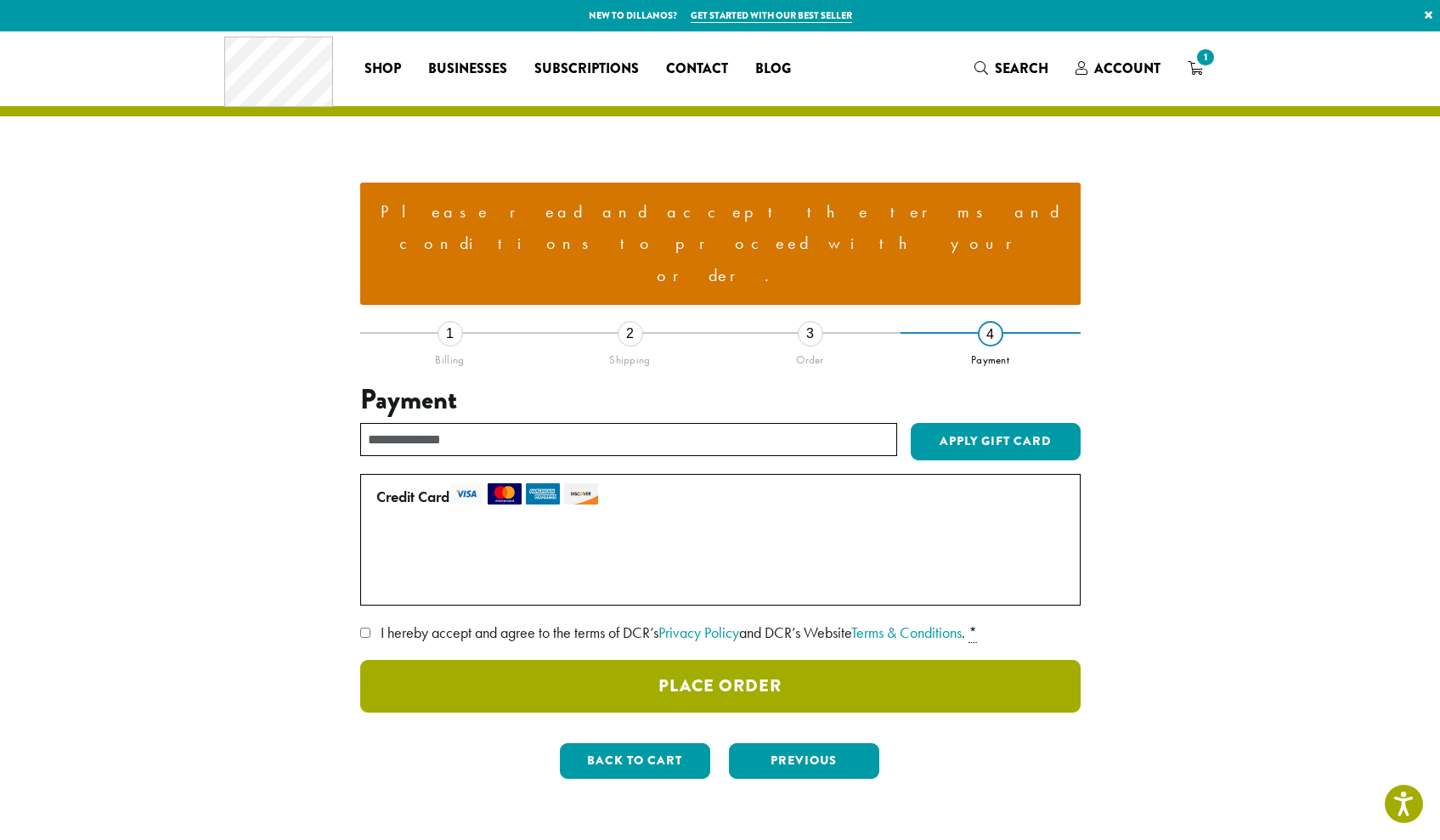
click at [592, 660] on button "Place Order" at bounding box center [720, 686] width 720 height 52
